Goal: Task Accomplishment & Management: Complete application form

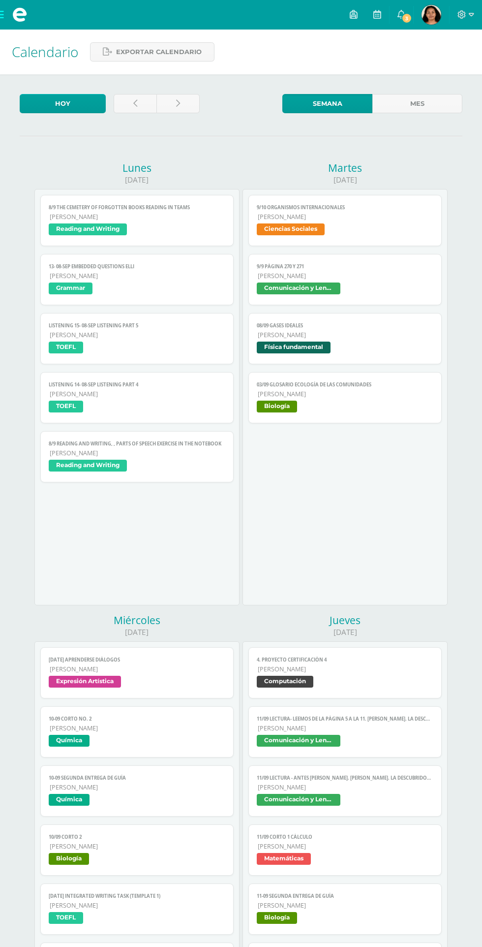
scroll to position [664, 0]
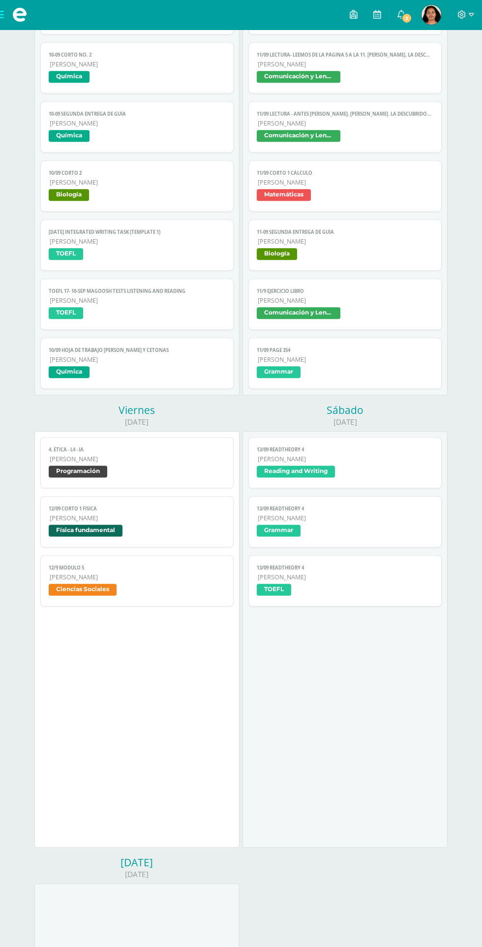
click at [406, 24] on link "3" at bounding box center [402, 15] width 24 height 30
click at [436, 368] on link "11/09 Page 354 Quinto Bachillerato Grammar" at bounding box center [344, 363] width 193 height 51
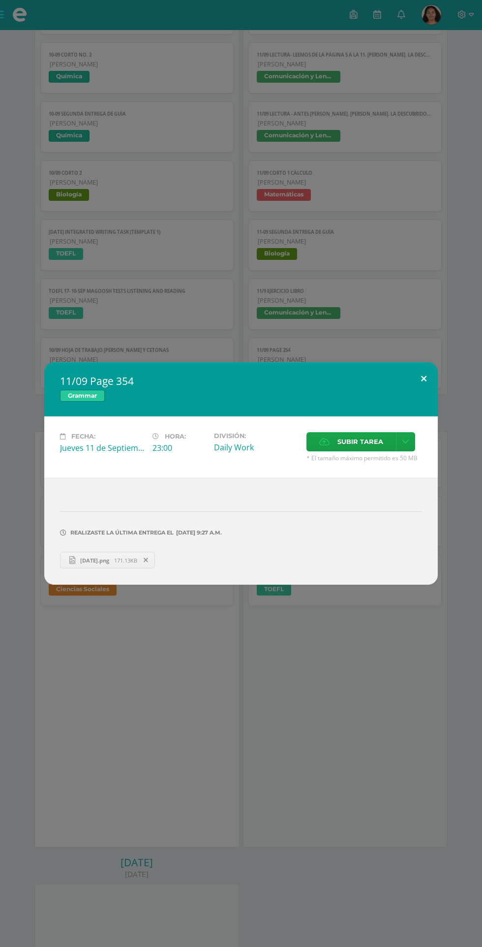
click at [424, 376] on button at bounding box center [424, 378] width 28 height 33
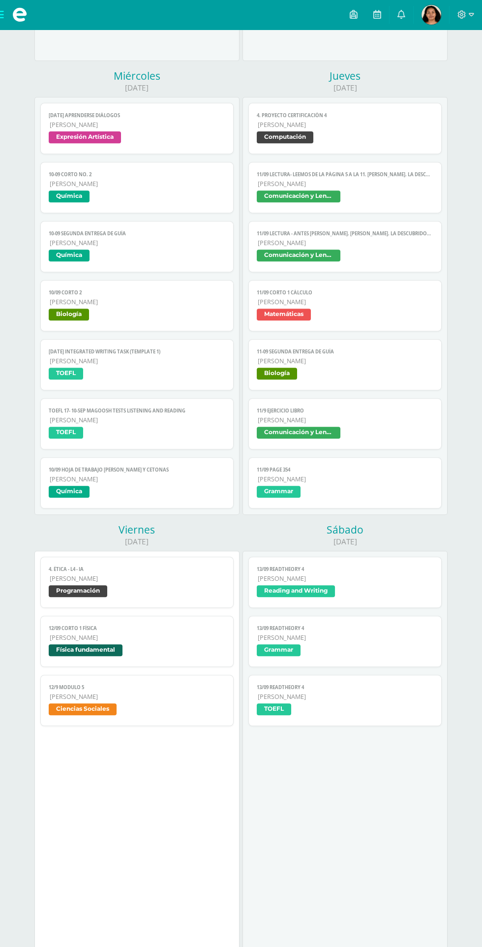
scroll to position [544, 0]
click at [398, 423] on span "[PERSON_NAME]" at bounding box center [345, 420] width 175 height 8
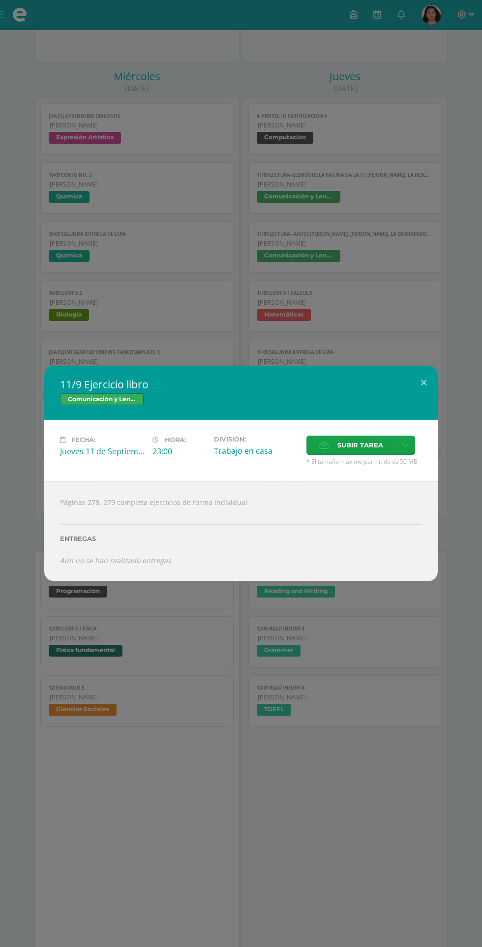
click at [353, 445] on span "Subir tarea" at bounding box center [361, 445] width 46 height 18
click at [0, 0] on input "Subir tarea" at bounding box center [0, 0] width 0 height 0
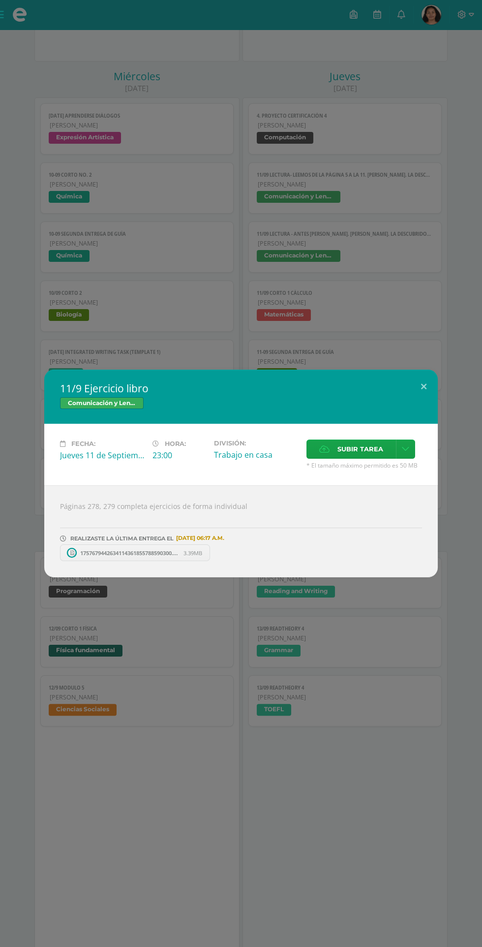
click at [357, 449] on span "Subir tarea" at bounding box center [361, 449] width 46 height 18
click at [0, 0] on input "Subir tarea" at bounding box center [0, 0] width 0 height 0
click at [427, 376] on button at bounding box center [424, 386] width 28 height 33
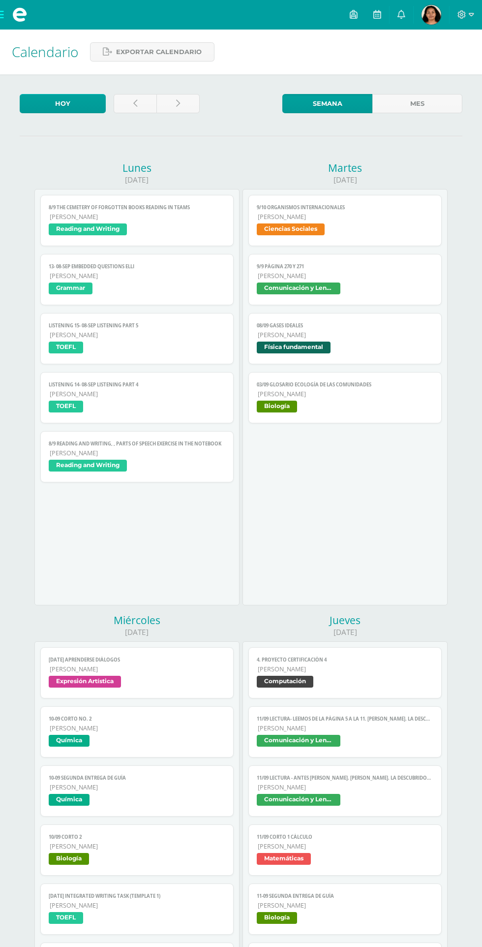
scroll to position [131, 0]
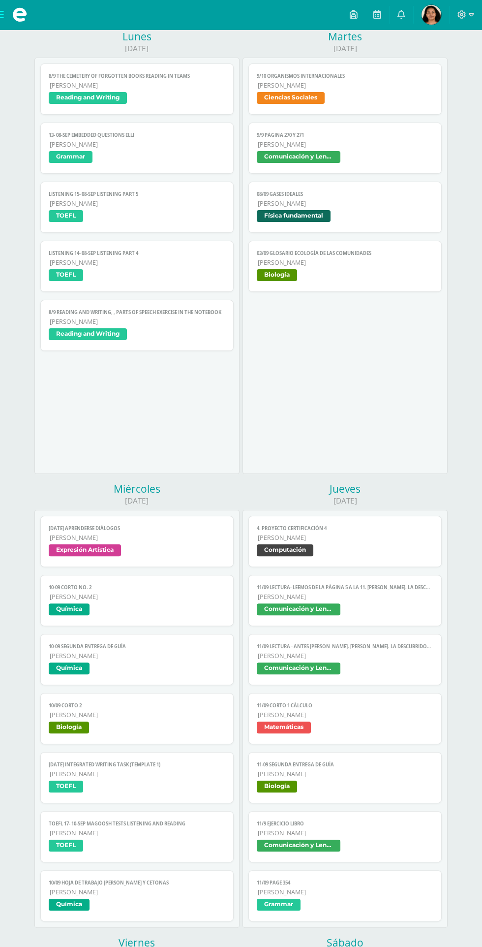
click at [392, 777] on span "[PERSON_NAME]" at bounding box center [345, 774] width 175 height 8
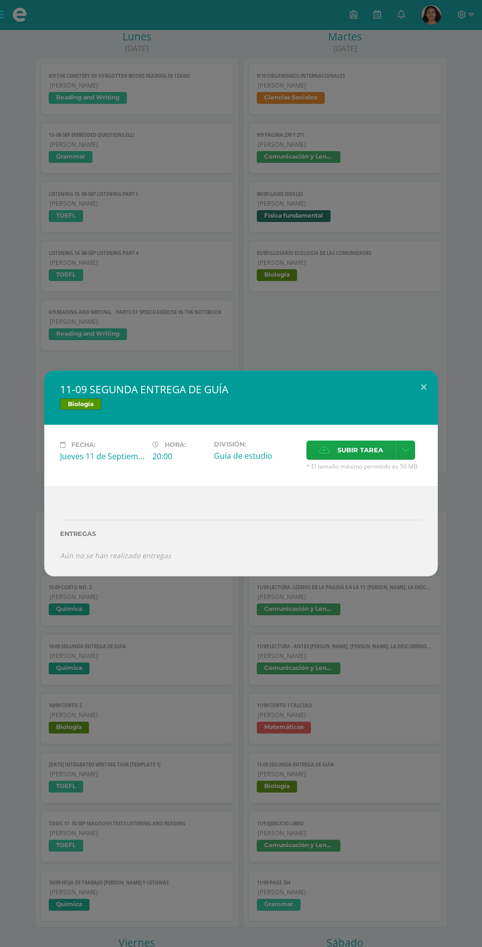
click at [366, 449] on span "Subir tarea" at bounding box center [361, 450] width 46 height 18
click at [0, 0] on input "Subir tarea" at bounding box center [0, 0] width 0 height 0
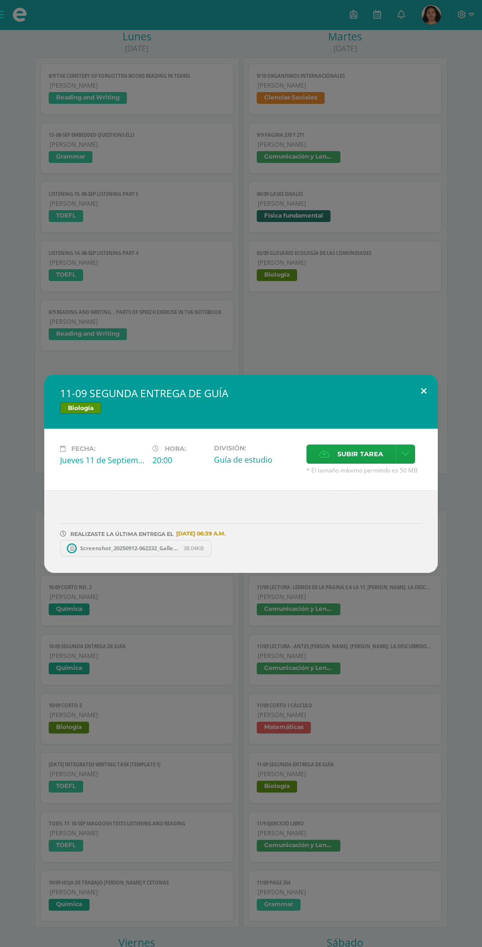
click at [424, 391] on button at bounding box center [424, 390] width 28 height 33
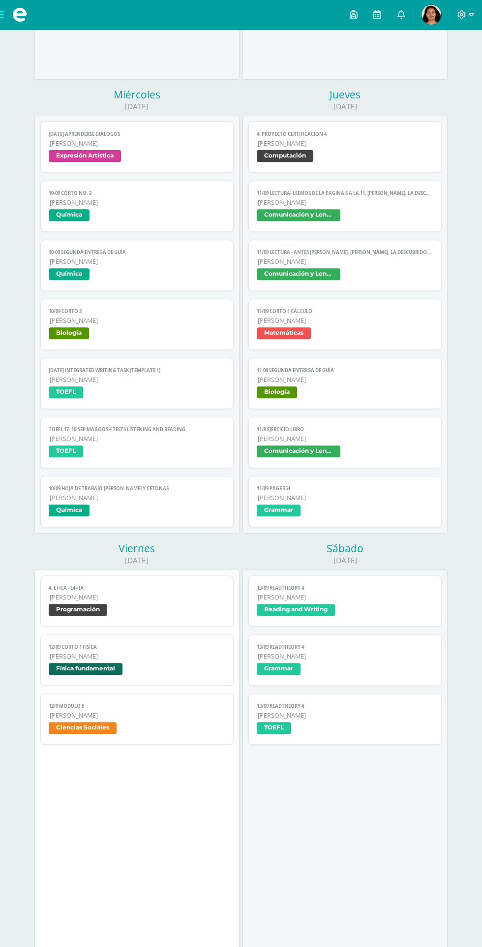
scroll to position [596, 0]
